Goal: Check status

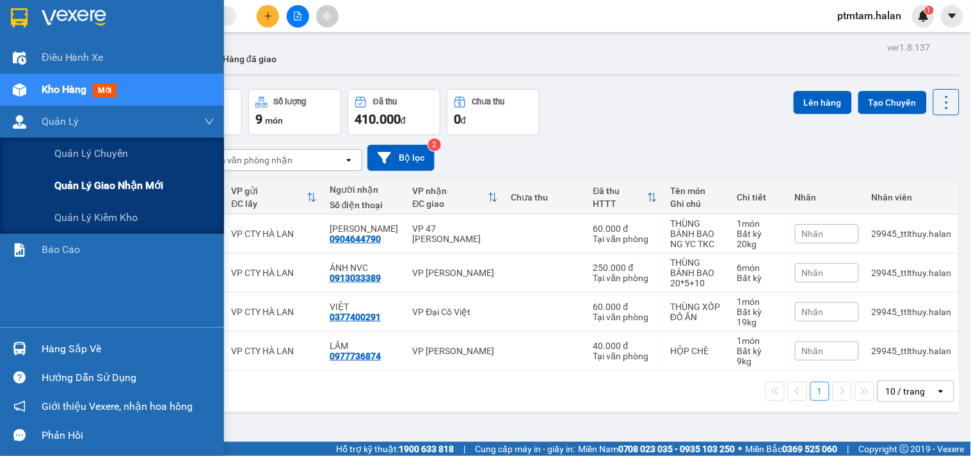
click at [115, 187] on span "Quản lý giao nhận mới" at bounding box center [108, 185] width 109 height 16
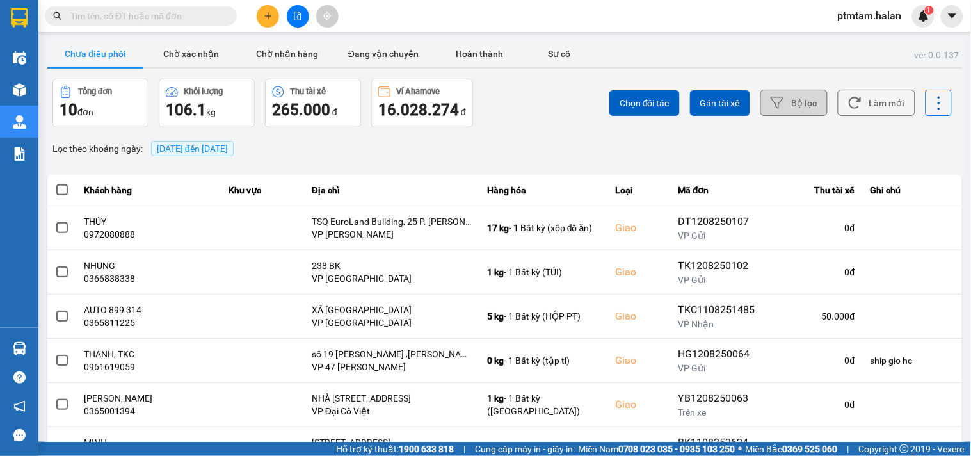
click at [788, 104] on button "Bộ lọc" at bounding box center [793, 103] width 67 height 26
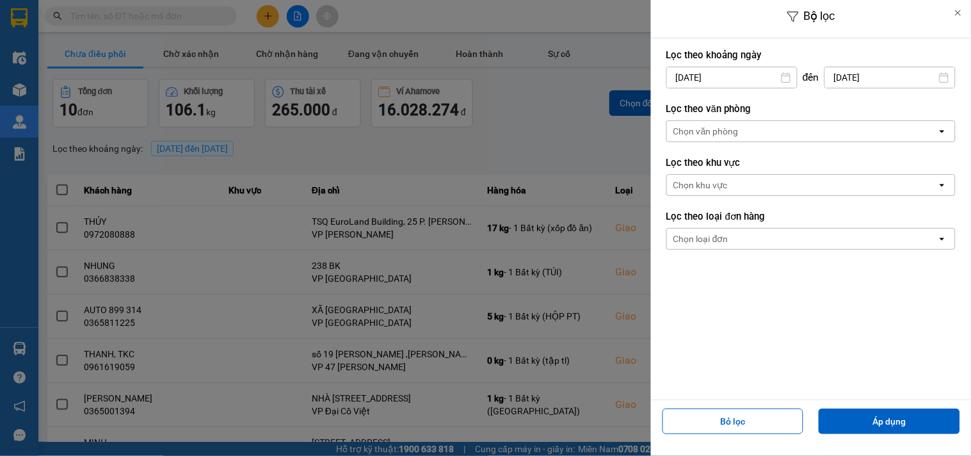
click at [762, 79] on input "[DATE]" at bounding box center [732, 77] width 130 height 20
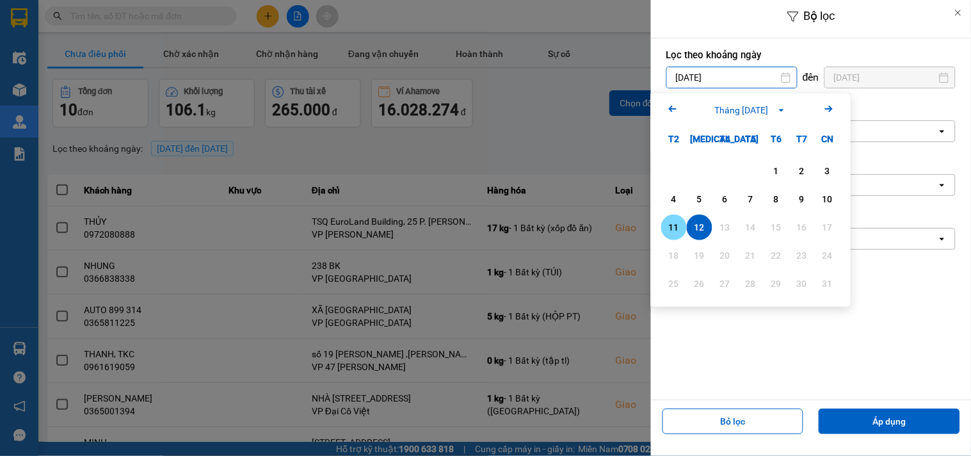
drag, startPoint x: 674, startPoint y: 232, endPoint x: 699, endPoint y: 216, distance: 29.5
click at [674, 231] on div "11" at bounding box center [674, 226] width 18 height 15
type input "[DATE]"
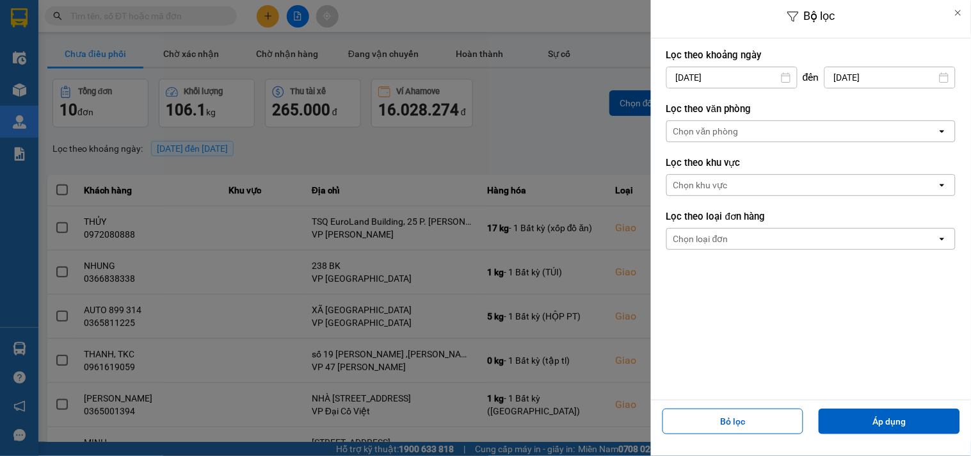
click at [897, 73] on input "[DATE]" at bounding box center [890, 77] width 130 height 20
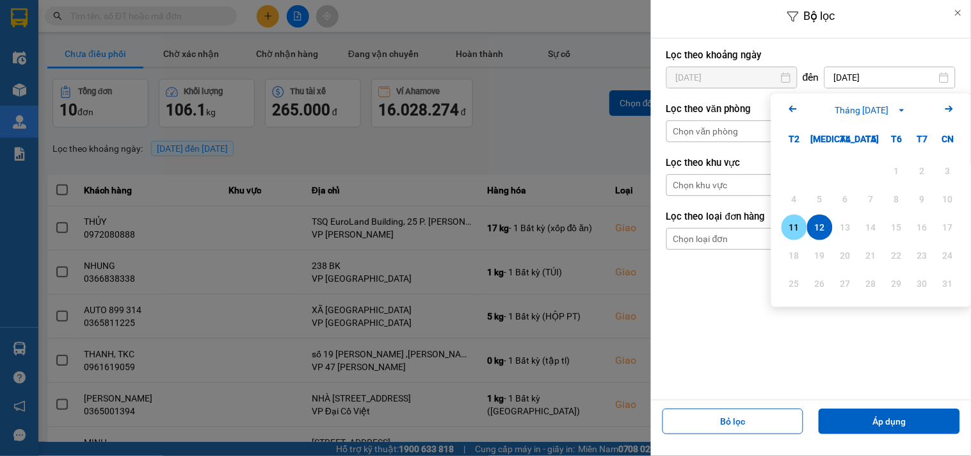
click at [795, 227] on div "11" at bounding box center [794, 226] width 18 height 15
type input "[DATE]"
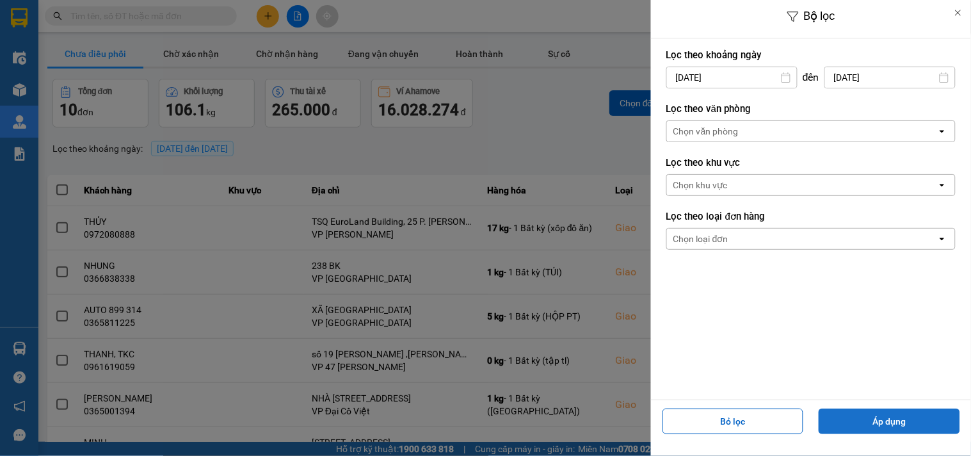
click at [868, 423] on button "Áp dụng" at bounding box center [888, 421] width 141 height 26
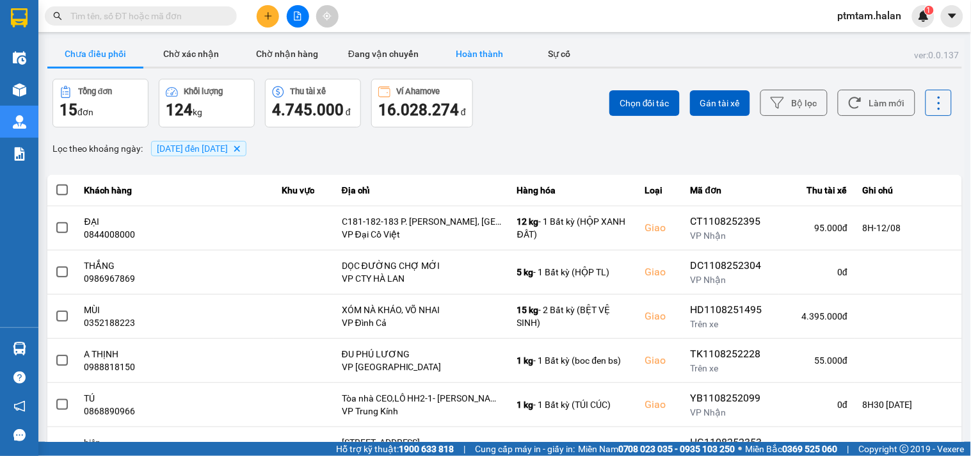
click at [481, 52] on button "Hoàn thành" at bounding box center [479, 54] width 96 height 26
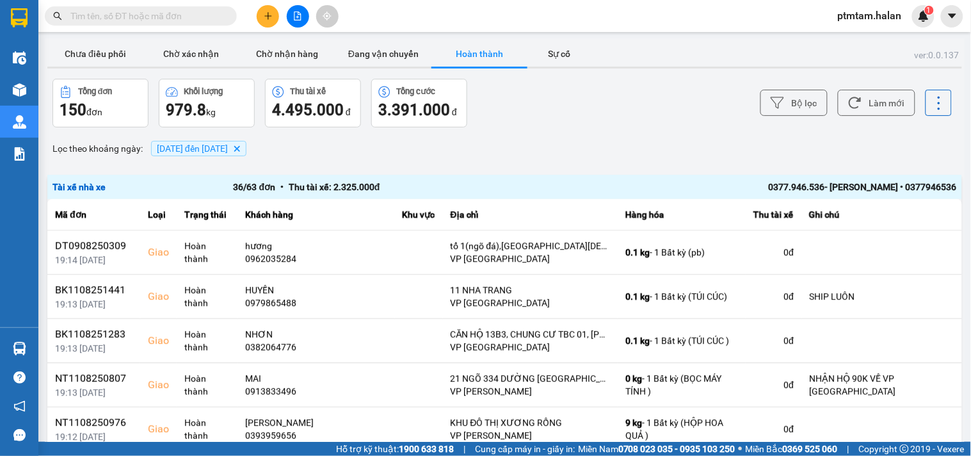
drag, startPoint x: 605, startPoint y: 111, endPoint x: 587, endPoint y: 107, distance: 18.3
click at [602, 109] on div "Bộ lọc Làm mới" at bounding box center [727, 103] width 450 height 49
